Goal: Navigation & Orientation: Find specific page/section

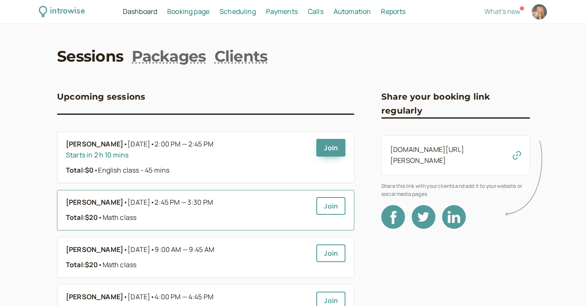
click at [167, 197] on li "[PERSON_NAME] • [DATE] • 2:45 PM — 3:30 PM Total: $20 • Math class Join" at bounding box center [205, 210] width 297 height 41
click at [123, 204] on b "[PERSON_NAME]" at bounding box center [94, 202] width 57 height 11
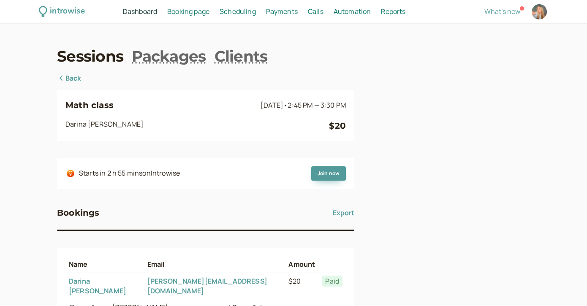
click at [69, 87] on div "Math class [DATE] • 2:45 PM — 3:30 PM [PERSON_NAME] $20 Starts in 2 h 55 mins o…" at bounding box center [205, 236] width 297 height 327
click at [71, 83] on link "Back" at bounding box center [69, 78] width 24 height 11
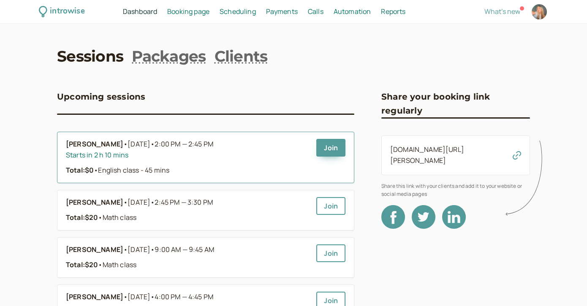
click at [76, 139] on li "[PERSON_NAME] • [DATE] • 2:00 PM — 2:45 PM Starts in 2 h 10 mins Total: $0 • En…" at bounding box center [205, 158] width 297 height 52
click at [76, 146] on b "[PERSON_NAME]" at bounding box center [94, 144] width 57 height 11
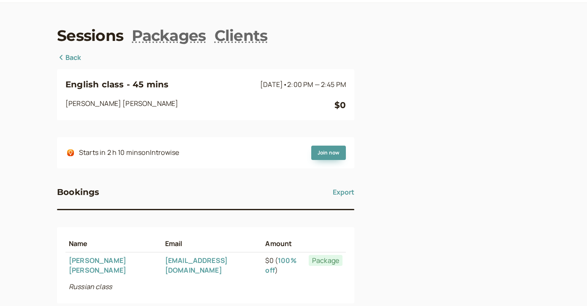
scroll to position [22, 0]
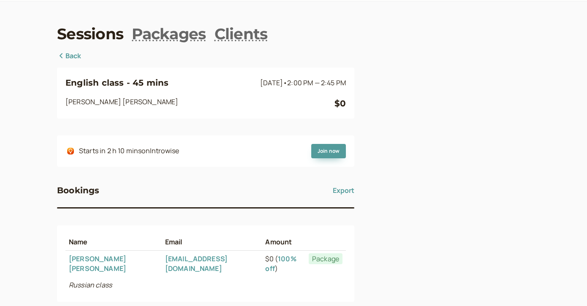
click at [73, 55] on link "Back" at bounding box center [69, 56] width 24 height 11
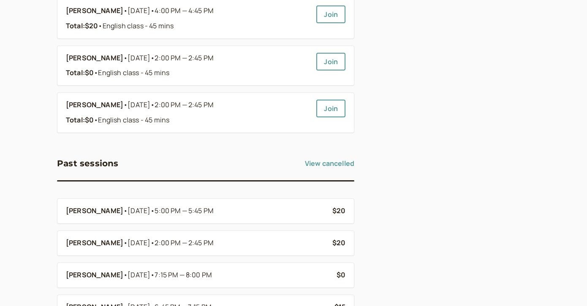
scroll to position [292, 0]
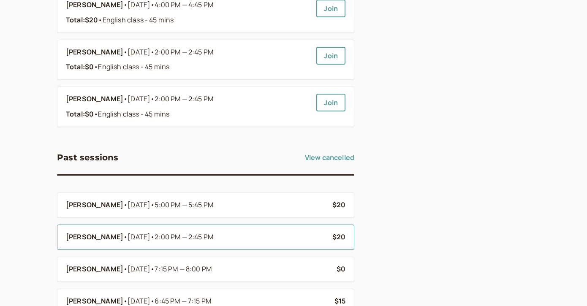
click at [78, 240] on b "[PERSON_NAME]" at bounding box center [94, 237] width 57 height 11
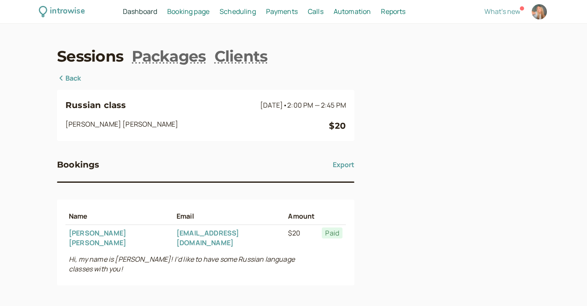
click at [61, 74] on link "Back" at bounding box center [69, 78] width 24 height 11
